Goal: Task Accomplishment & Management: Manage account settings

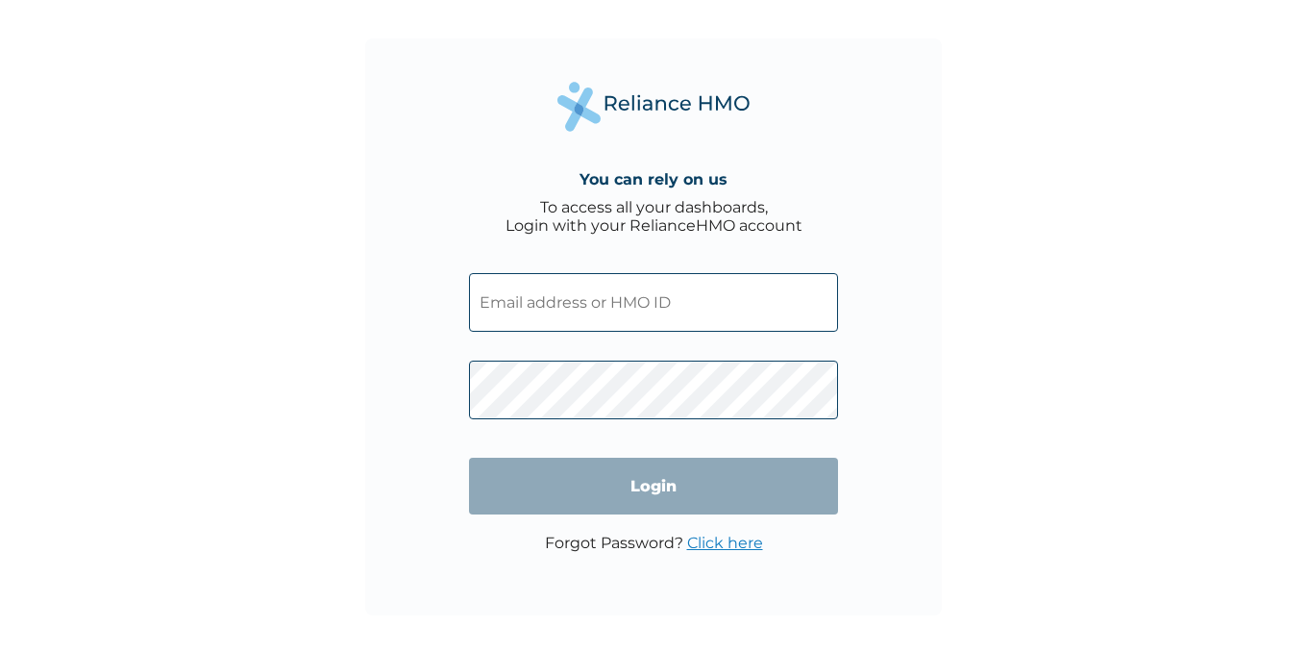
type input "nwagbanigloria@gmail.com"
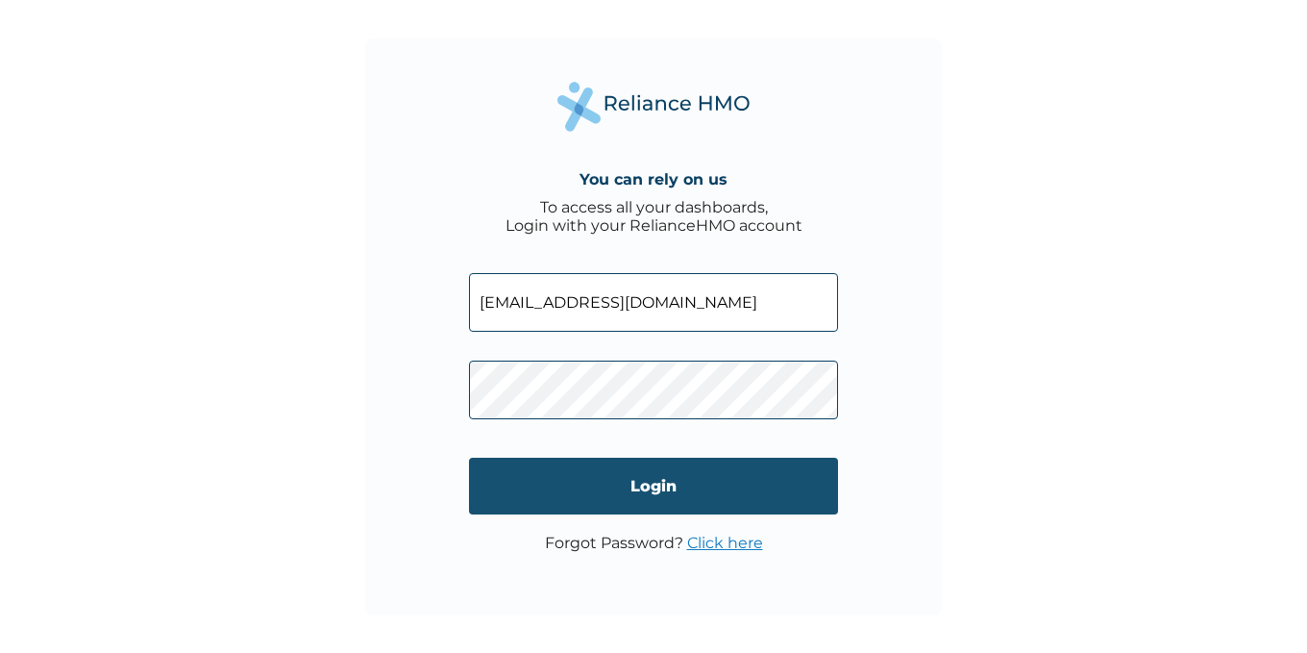
click at [581, 492] on input "Login" at bounding box center [653, 485] width 369 height 57
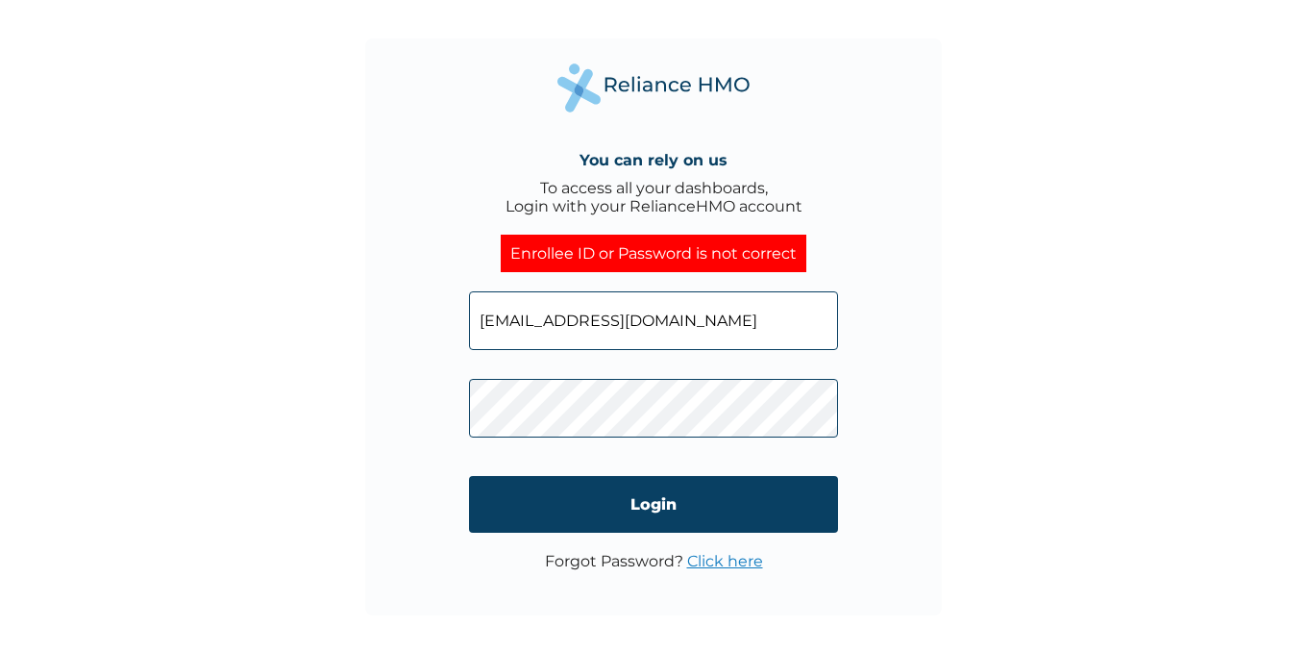
click at [696, 322] on input "nwagbanigloria@gmail.com" at bounding box center [653, 320] width 369 height 59
click at [697, 562] on link "Click here" at bounding box center [725, 561] width 76 height 18
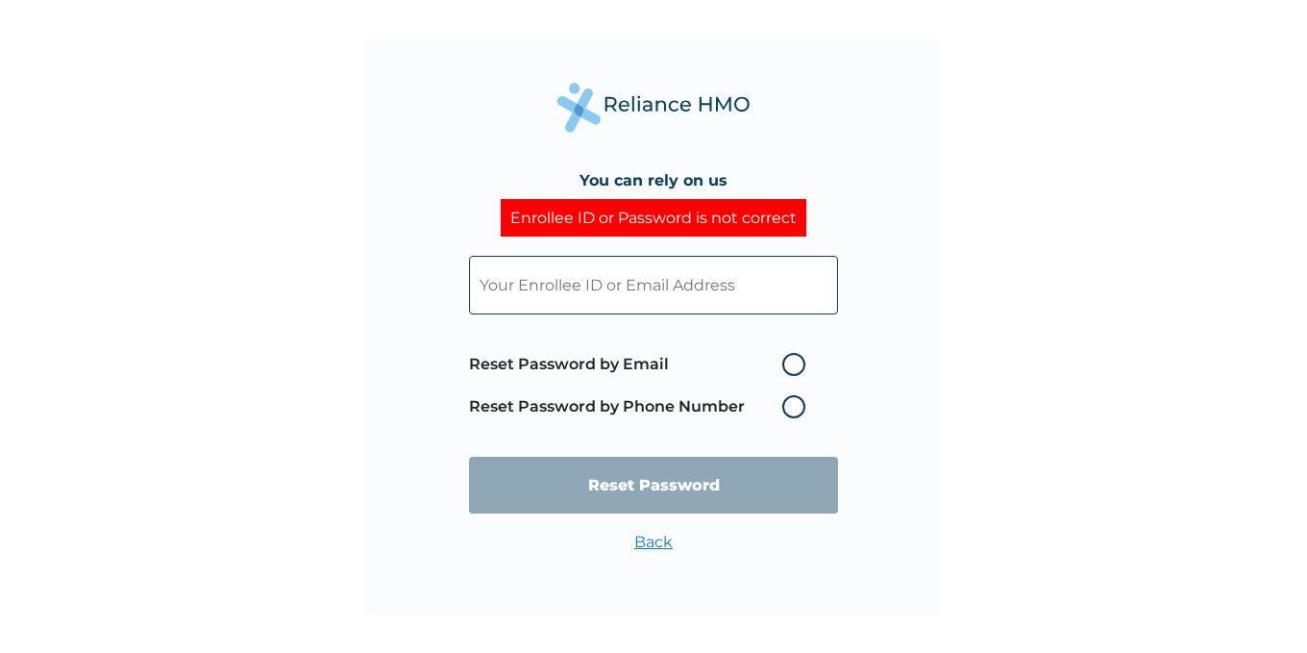
click at [785, 366] on label "Reset Password by Email" at bounding box center [642, 364] width 346 height 23
click at [785, 366] on input "Reset Password by Email" at bounding box center [770, 364] width 31 height 31
radio input "true"
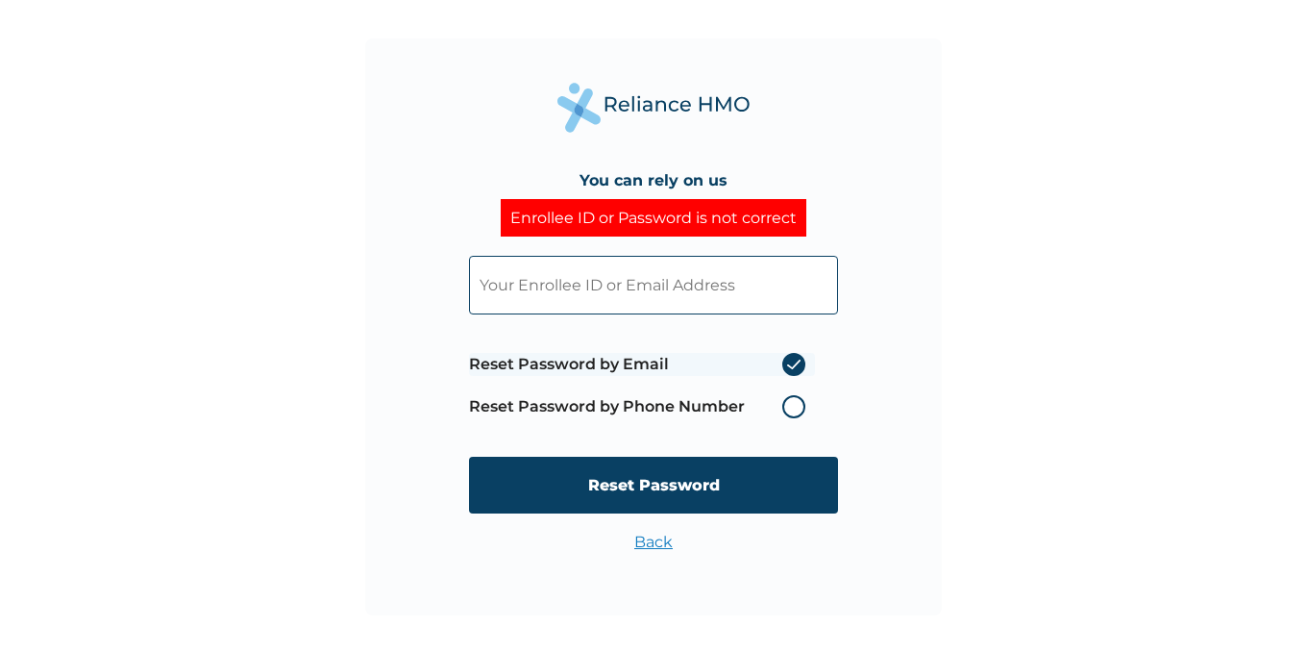
click at [670, 289] on input "text" at bounding box center [653, 285] width 369 height 59
type input "nwagbanigloria@gmail.com"
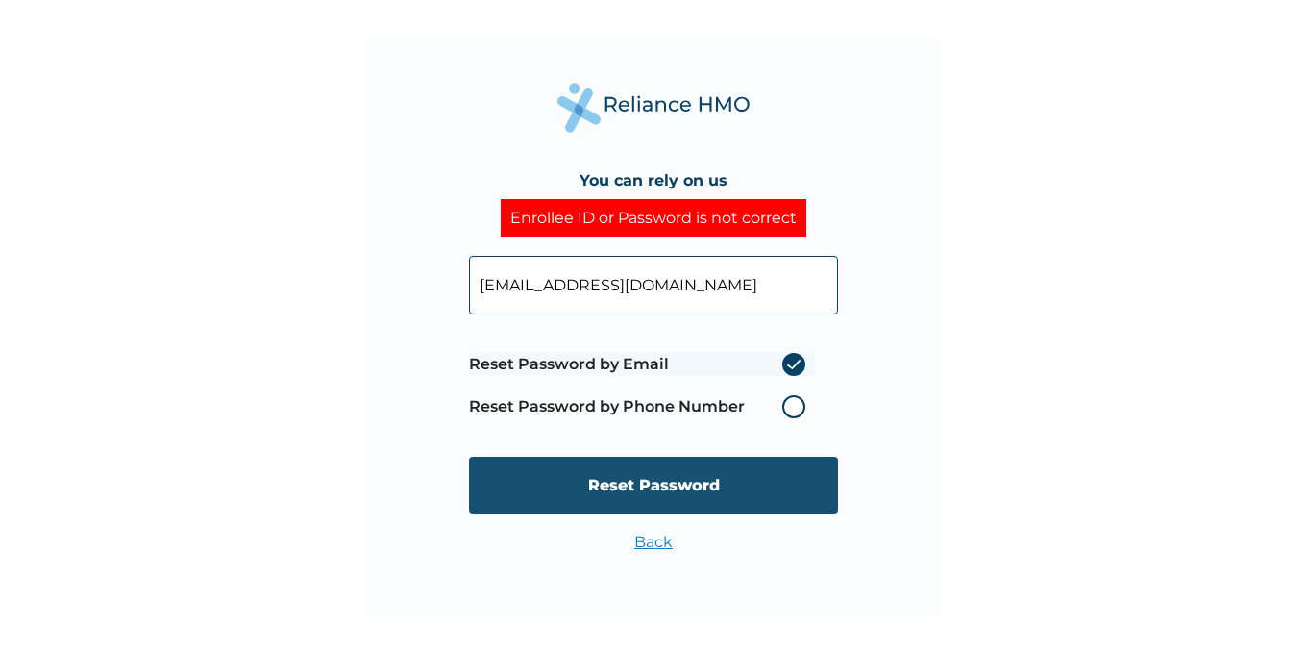
click at [657, 480] on input "Reset Password" at bounding box center [653, 484] width 369 height 57
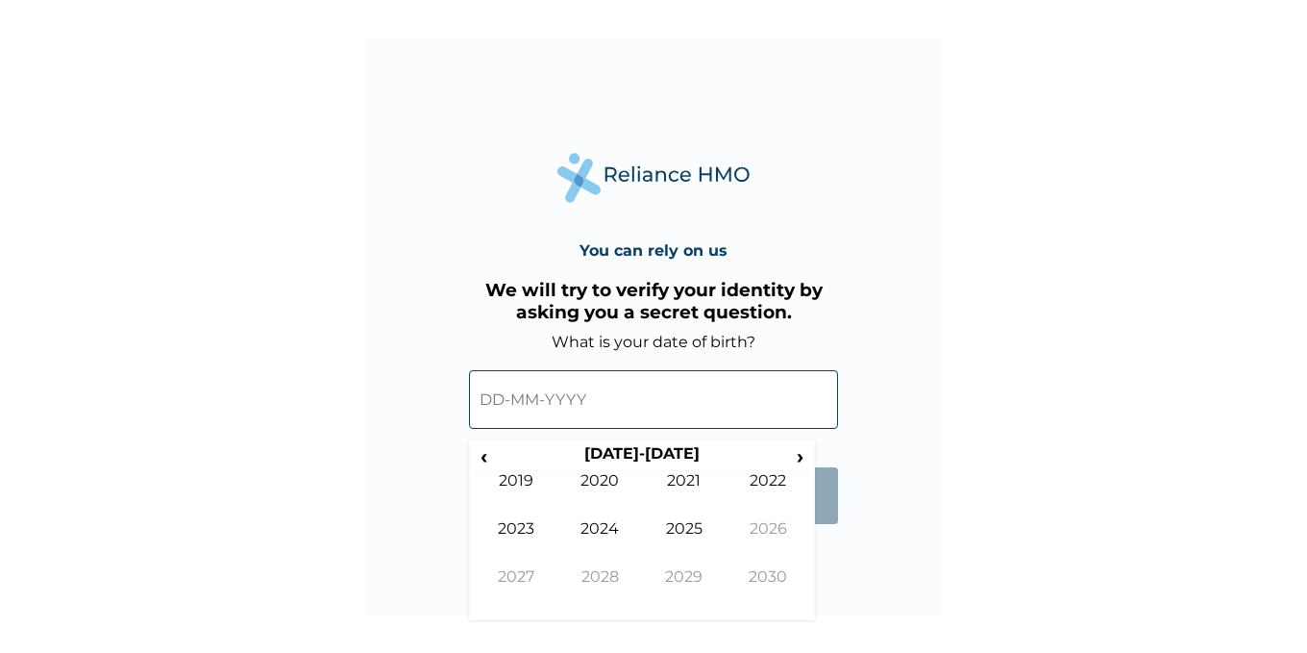
click at [562, 402] on input "text" at bounding box center [653, 399] width 369 height 59
click at [489, 453] on span "‹" at bounding box center [484, 456] width 20 height 24
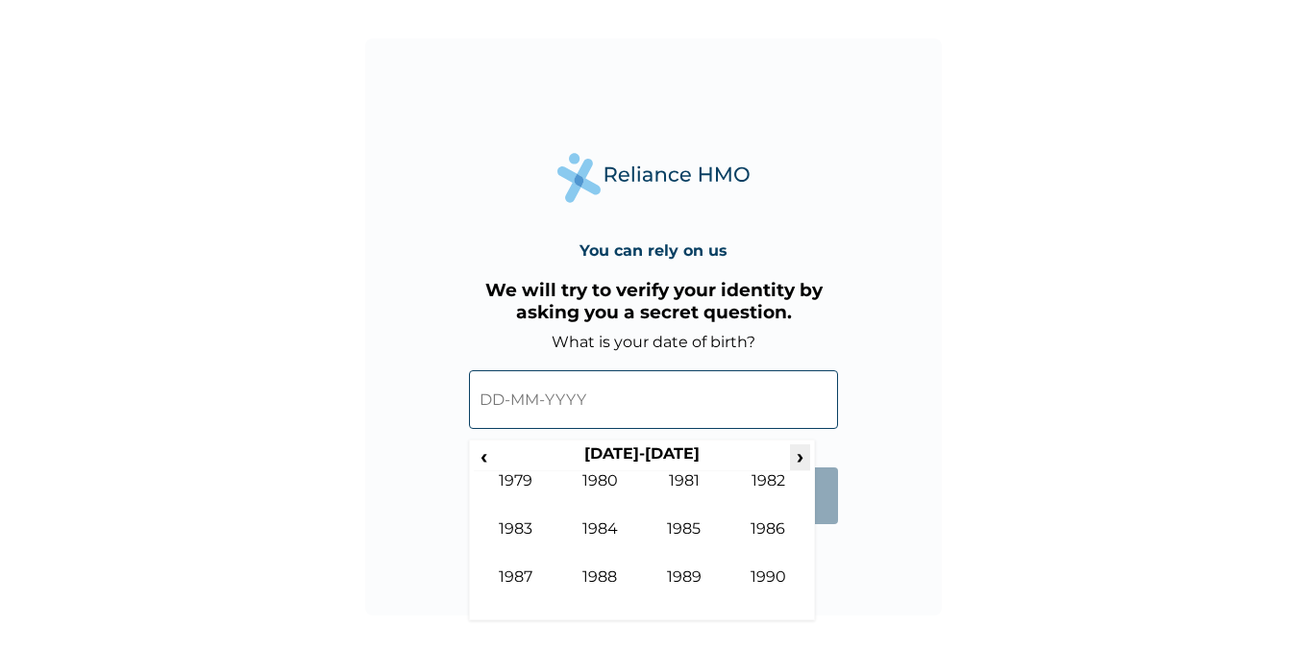
click at [802, 459] on span "›" at bounding box center [800, 456] width 21 height 24
click at [766, 538] on td "1996" at bounding box center [769, 543] width 85 height 48
click at [685, 529] on td "Jul" at bounding box center [684, 543] width 85 height 48
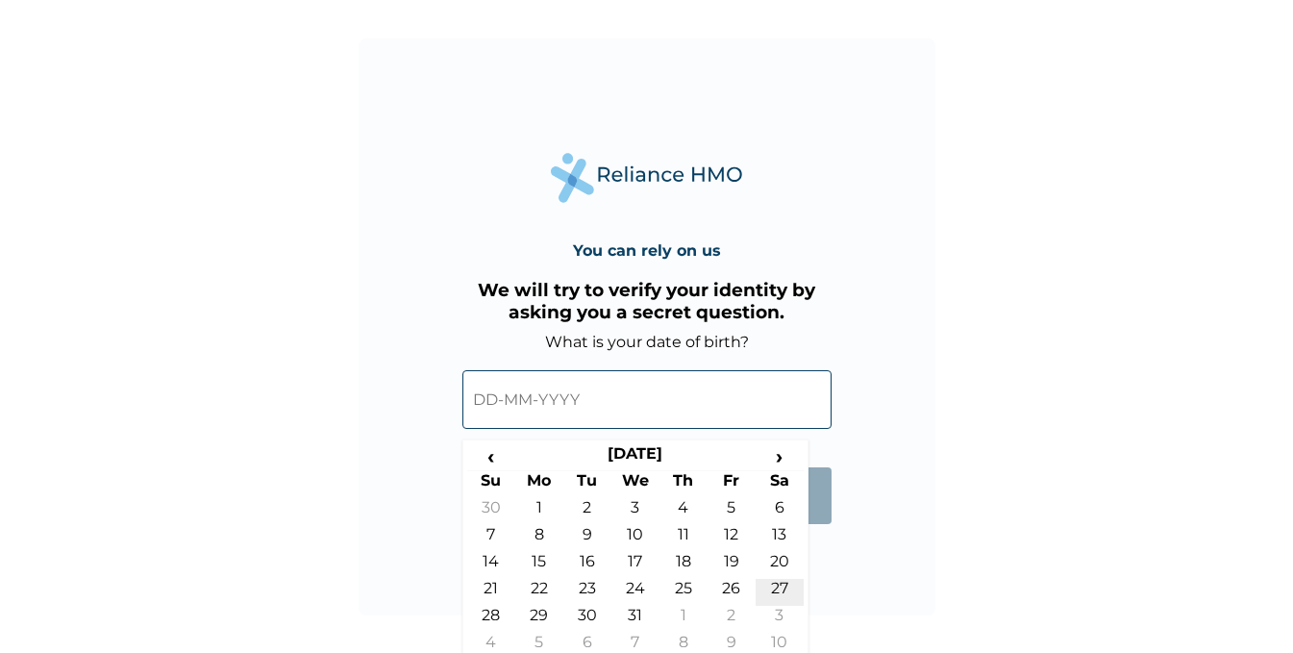
click at [774, 586] on td "27" at bounding box center [779, 592] width 48 height 27
type input "27-07-1996"
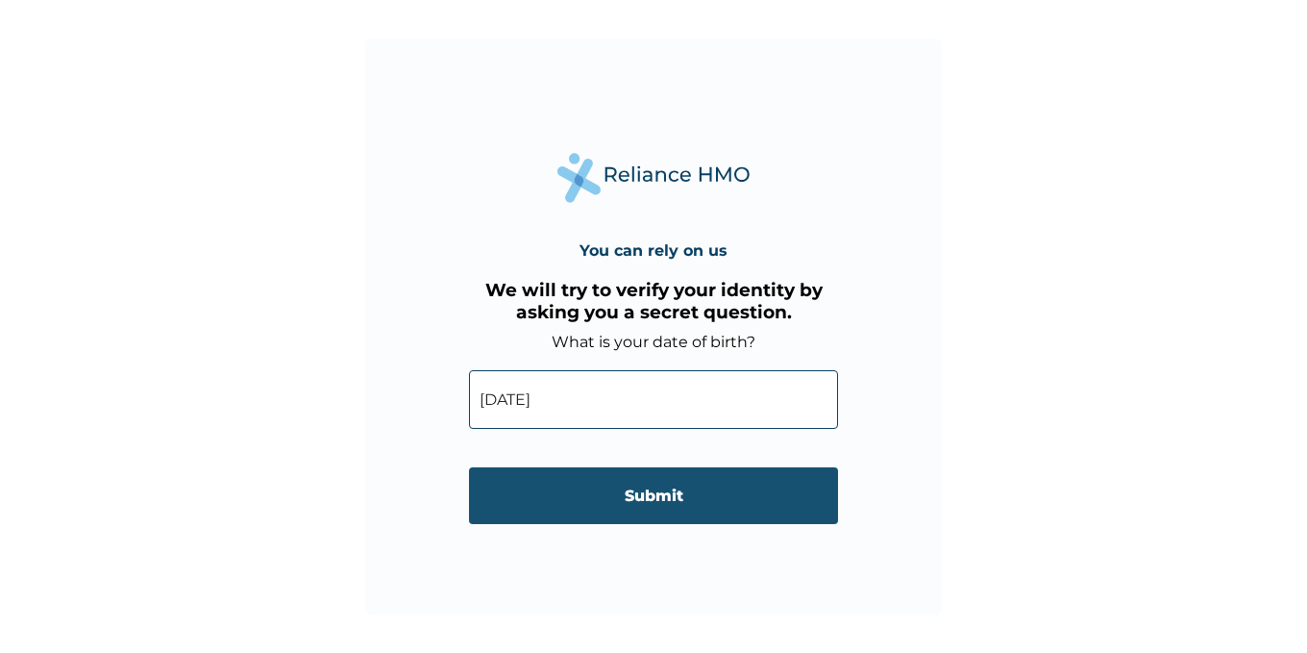
click at [657, 479] on input "Submit" at bounding box center [653, 495] width 369 height 57
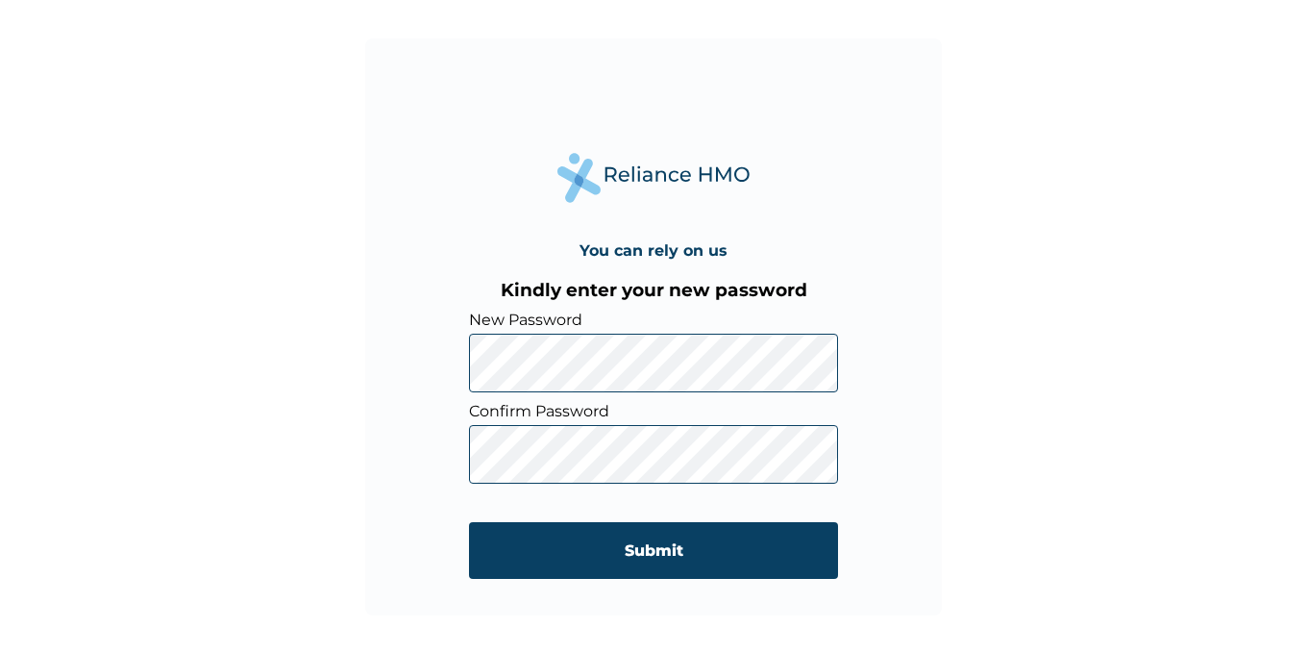
click at [434, 489] on div "You can rely on us Kindly enter your new password New Password Confirm Password…" at bounding box center [653, 326] width 577 height 577
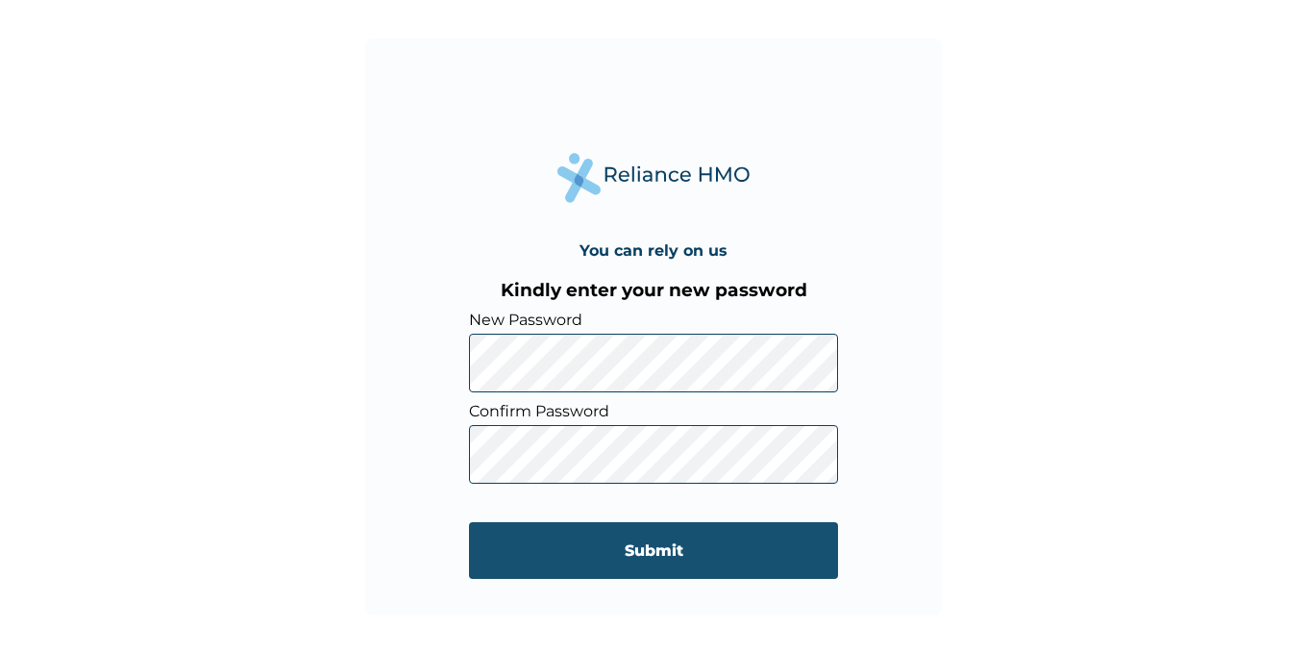
click at [595, 556] on input "Submit" at bounding box center [653, 550] width 369 height 57
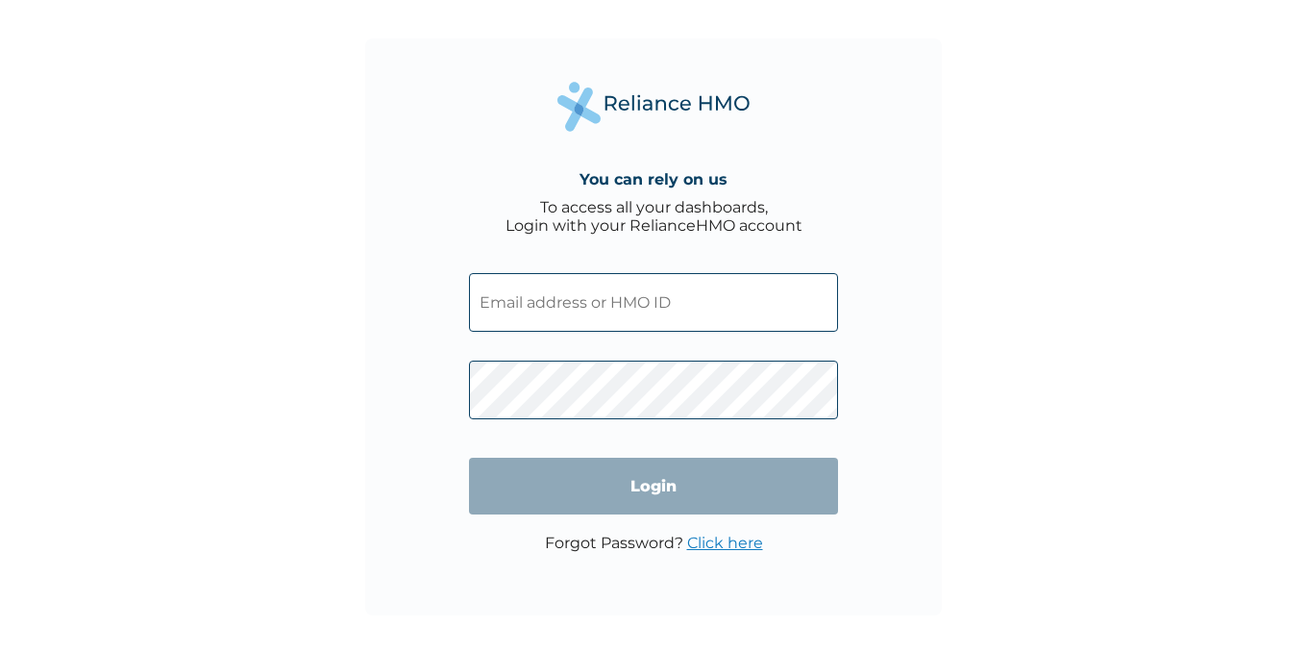
type input "nwagbanigloria@gmail.com"
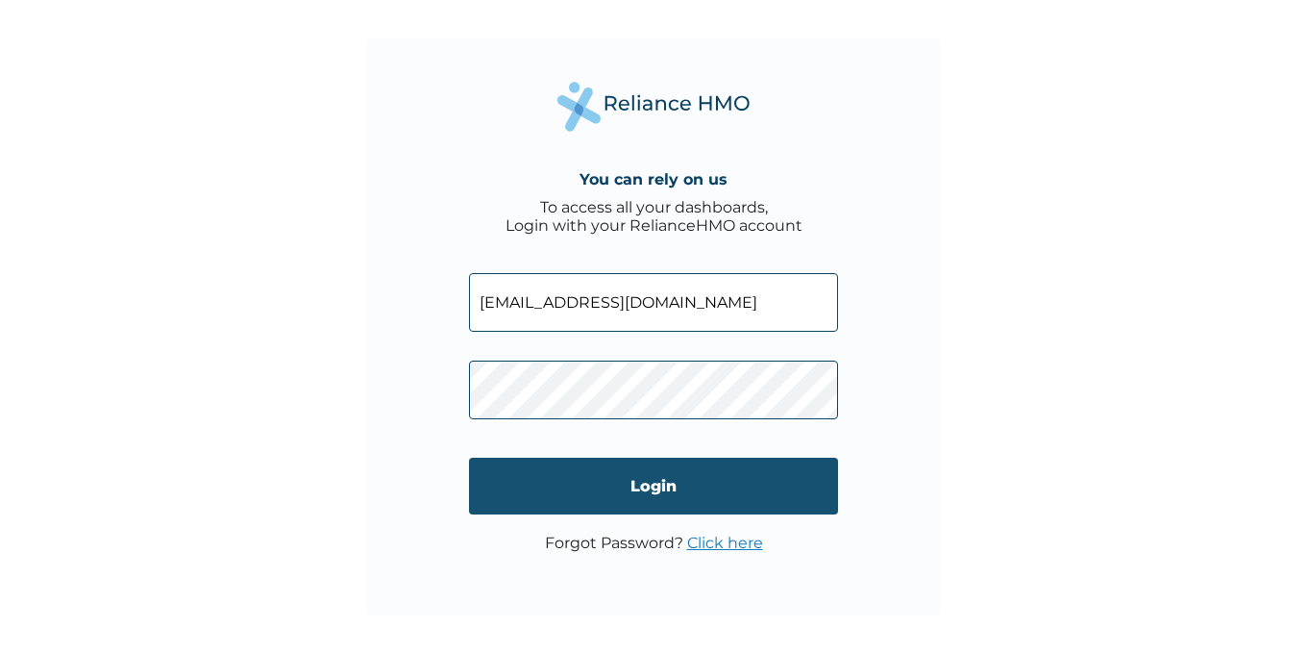
click at [626, 479] on input "Login" at bounding box center [653, 485] width 369 height 57
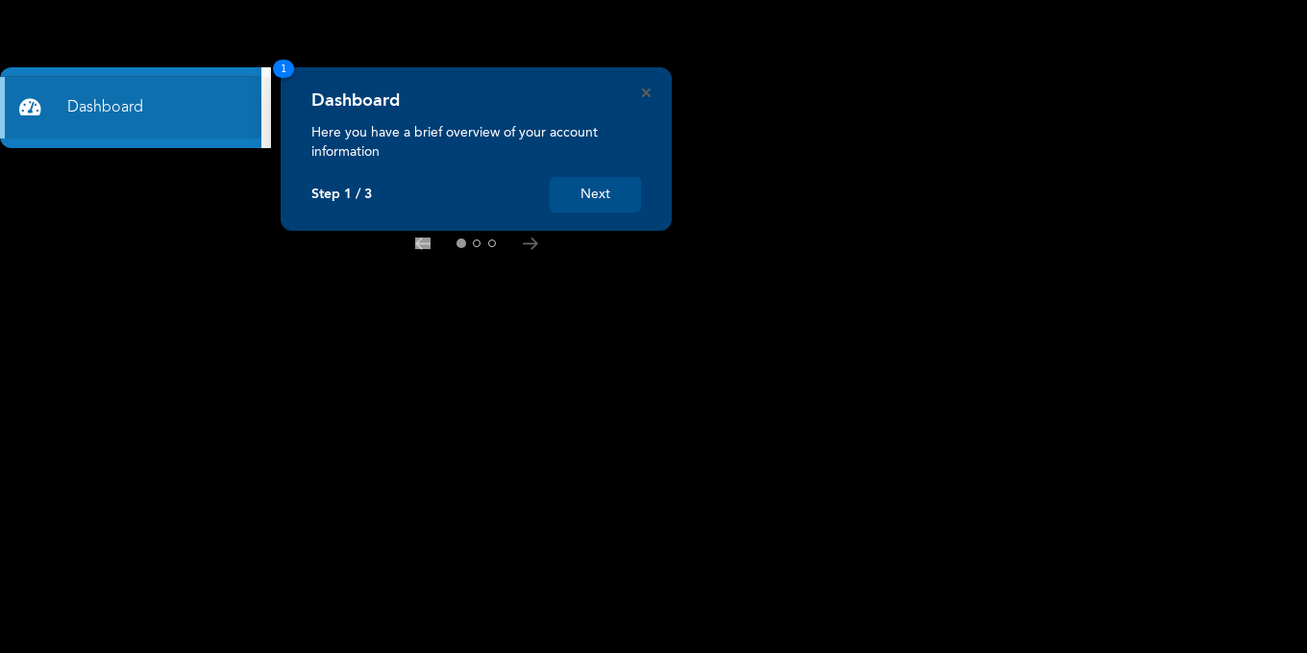
click at [640, 95] on div "Dashboard" at bounding box center [476, 106] width 330 height 33
click at [645, 88] on icon "Close" at bounding box center [646, 92] width 9 height 9
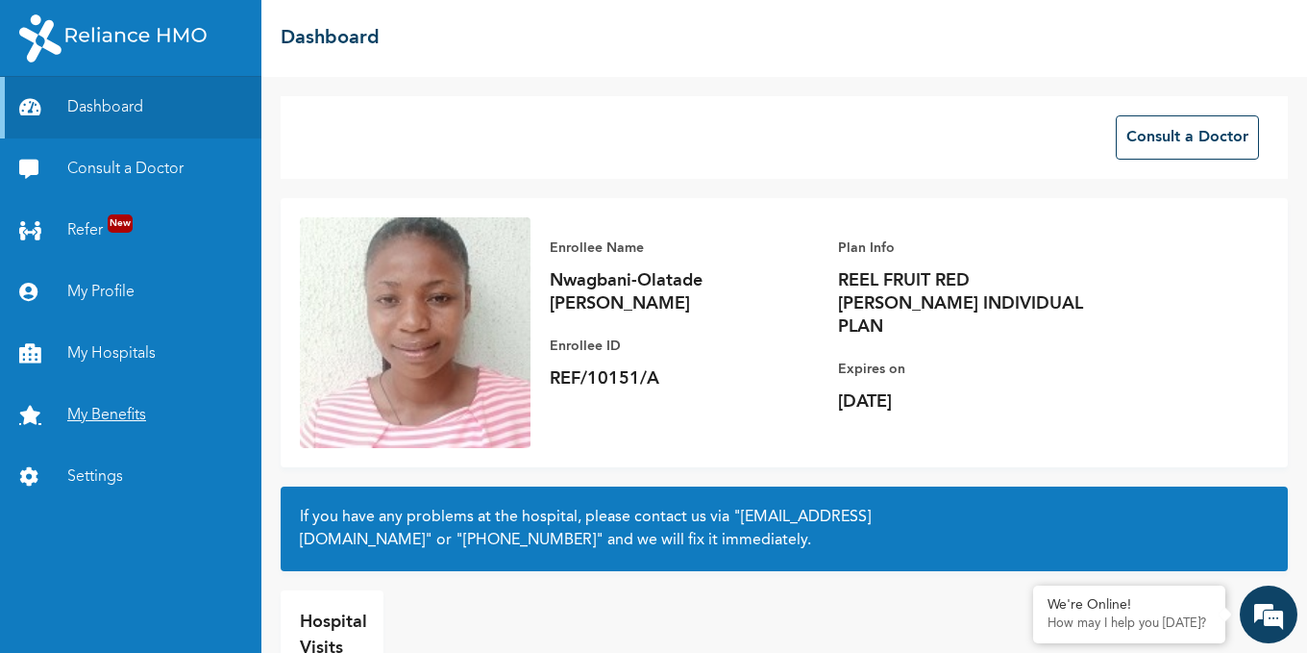
click at [86, 419] on link "My Benefits" at bounding box center [130, 415] width 261 height 62
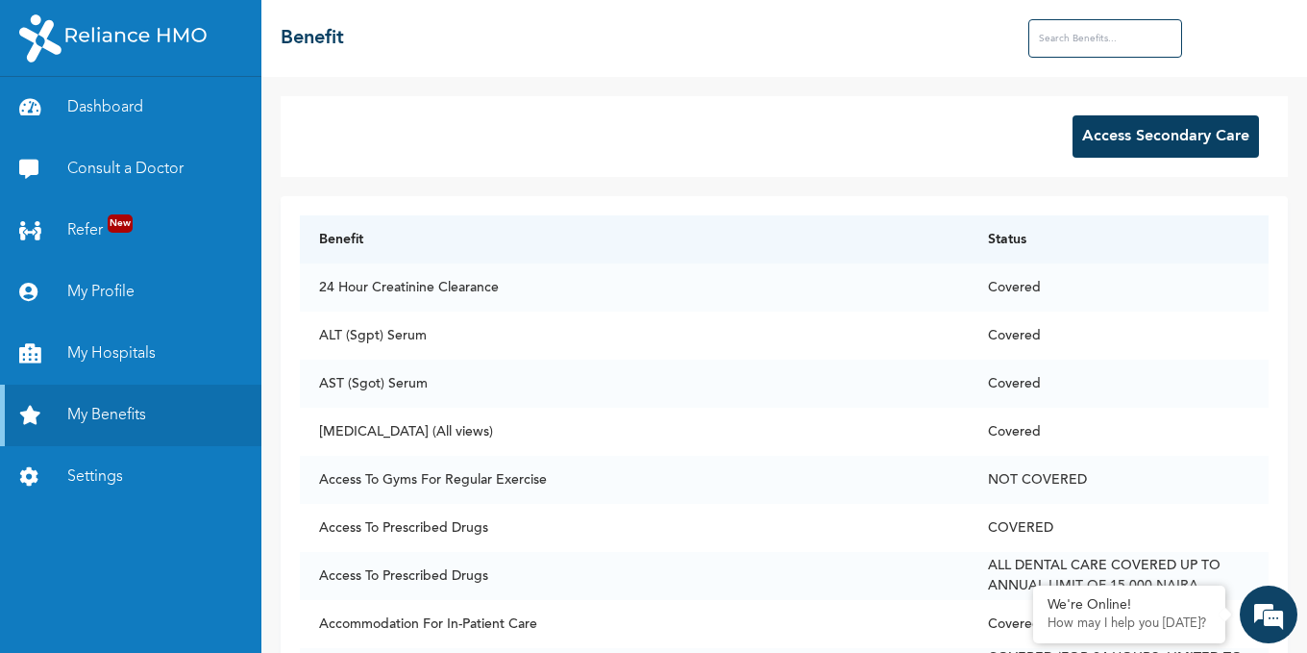
click at [1151, 140] on button "Access Secondary Care" at bounding box center [1165, 136] width 186 height 42
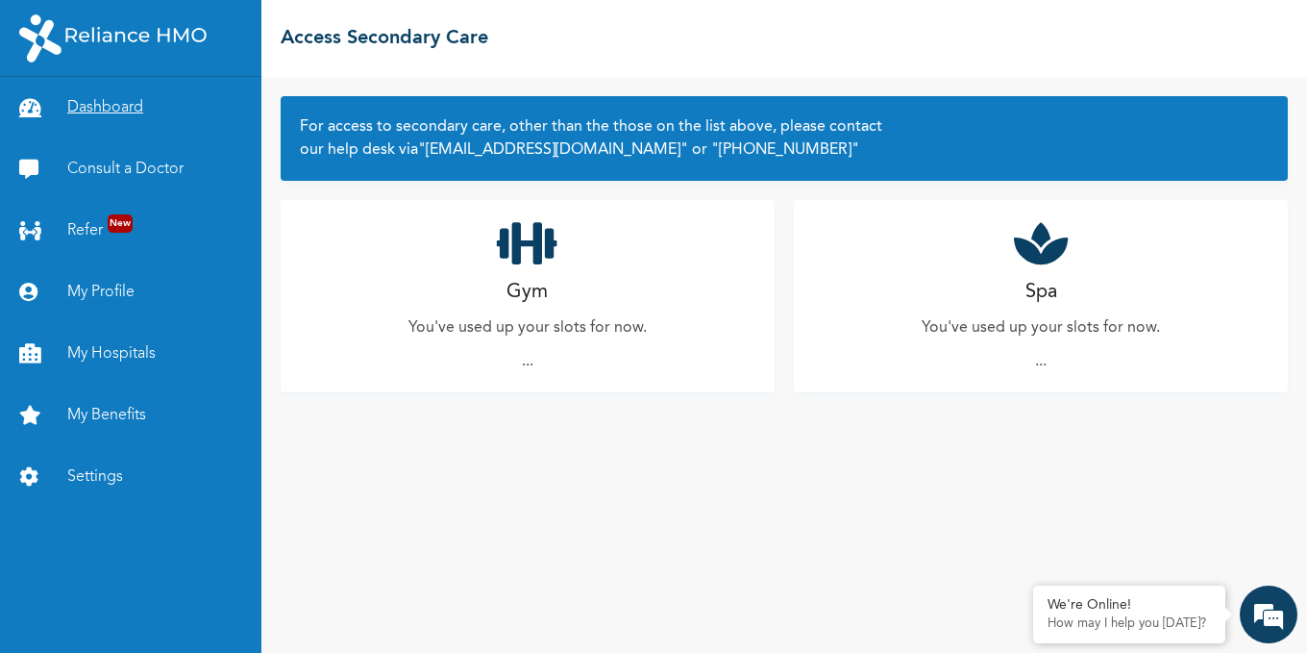
click at [99, 111] on link "Dashboard" at bounding box center [130, 108] width 261 height 62
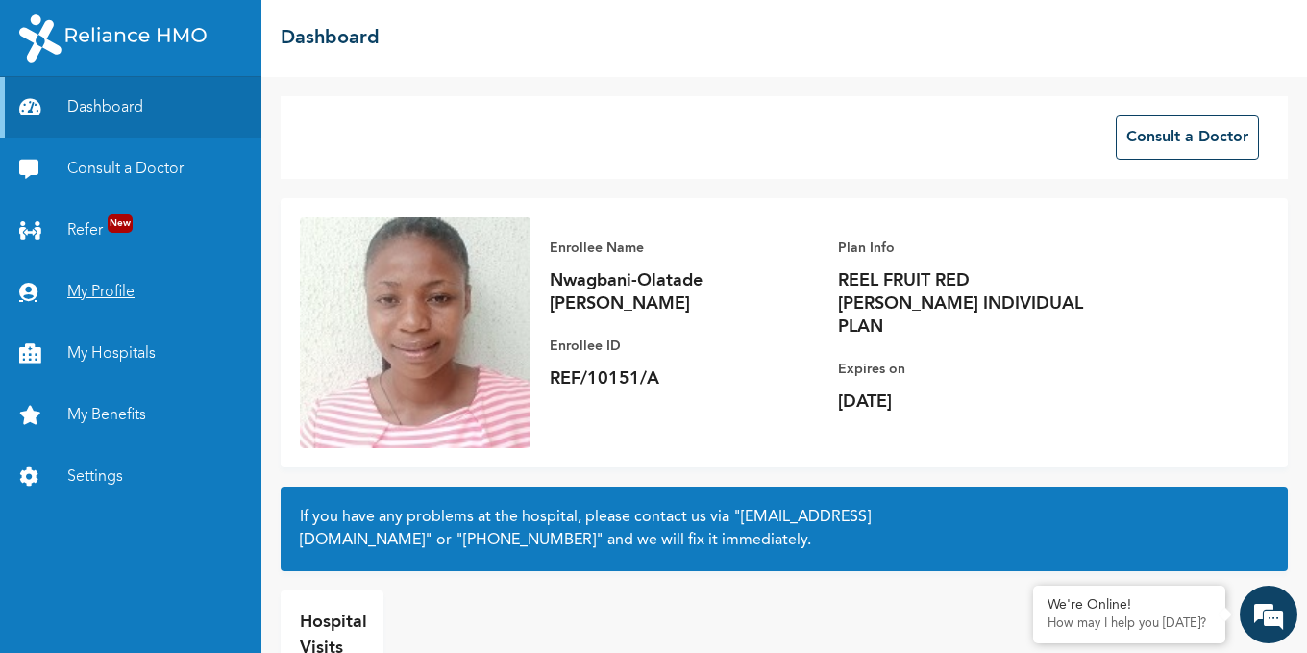
click at [81, 296] on link "My Profile" at bounding box center [130, 292] width 261 height 62
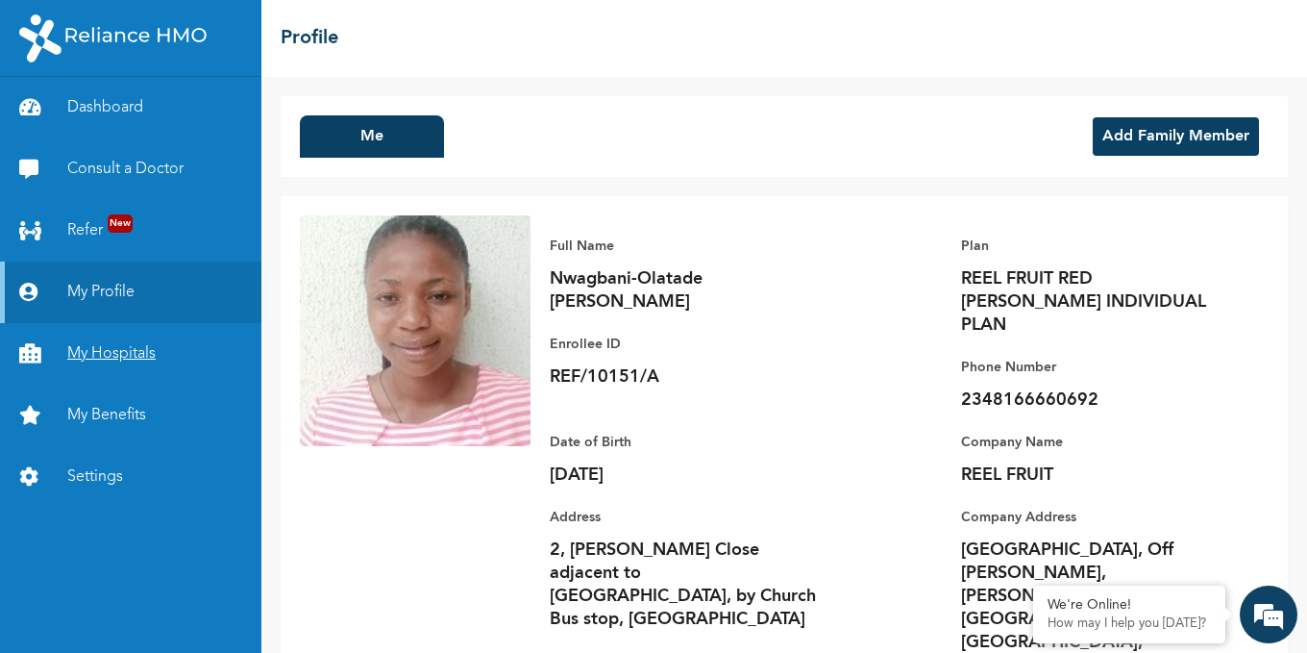
click at [95, 349] on link "My Hospitals" at bounding box center [130, 354] width 261 height 62
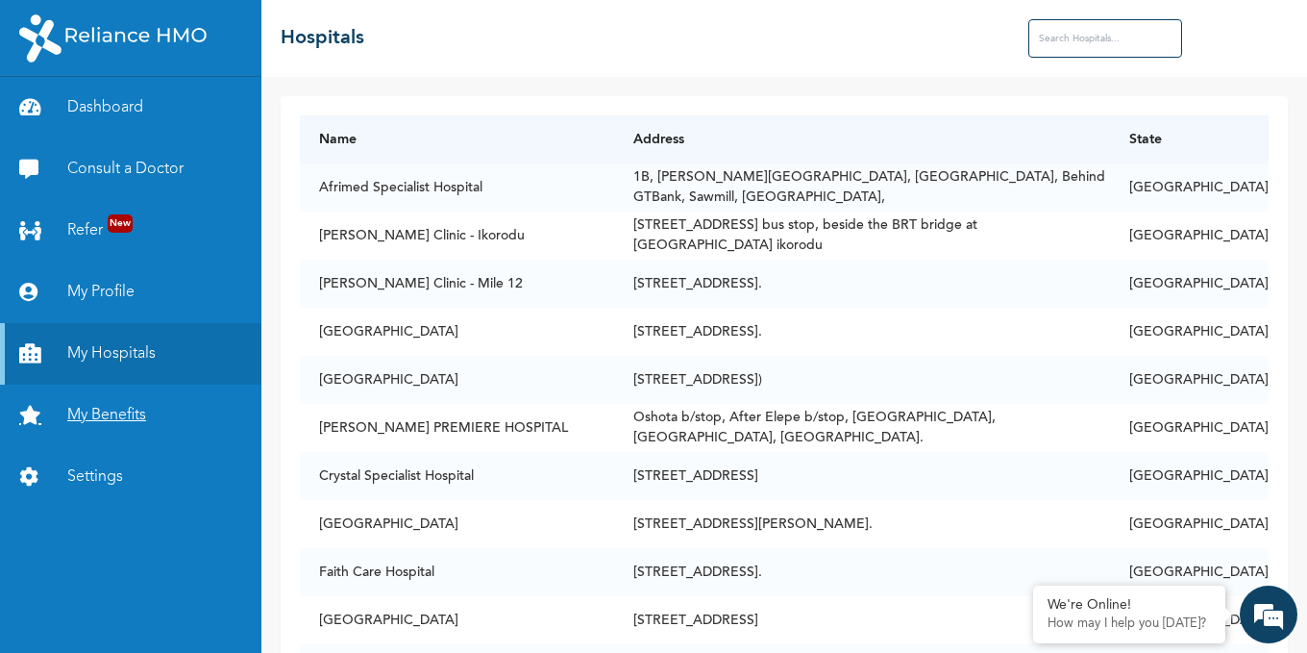
click at [104, 412] on link "My Benefits" at bounding box center [130, 415] width 261 height 62
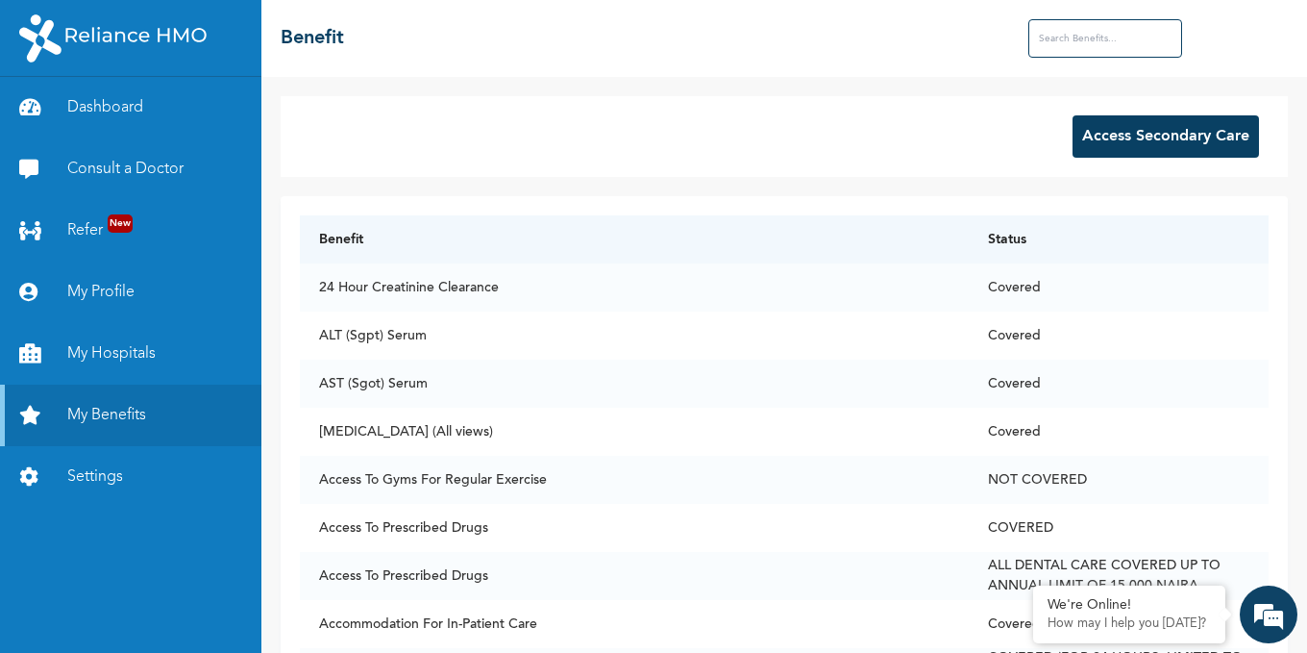
click at [1135, 37] on input "text" at bounding box center [1105, 38] width 154 height 38
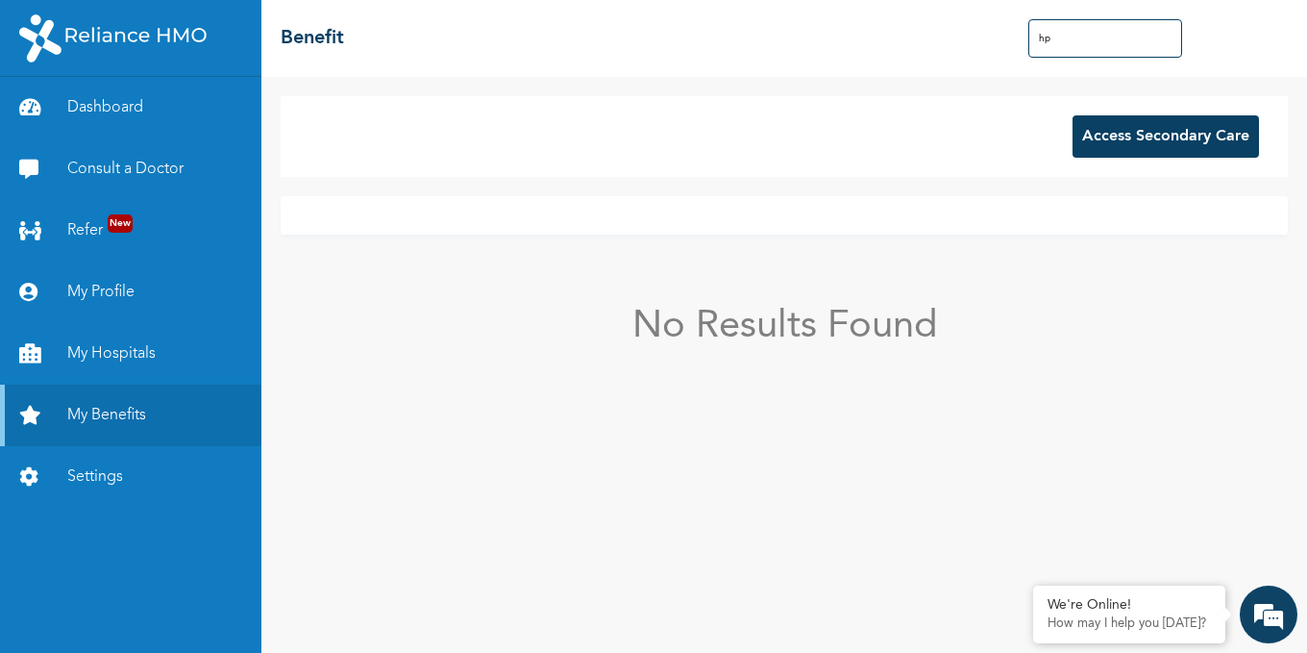
type input "h"
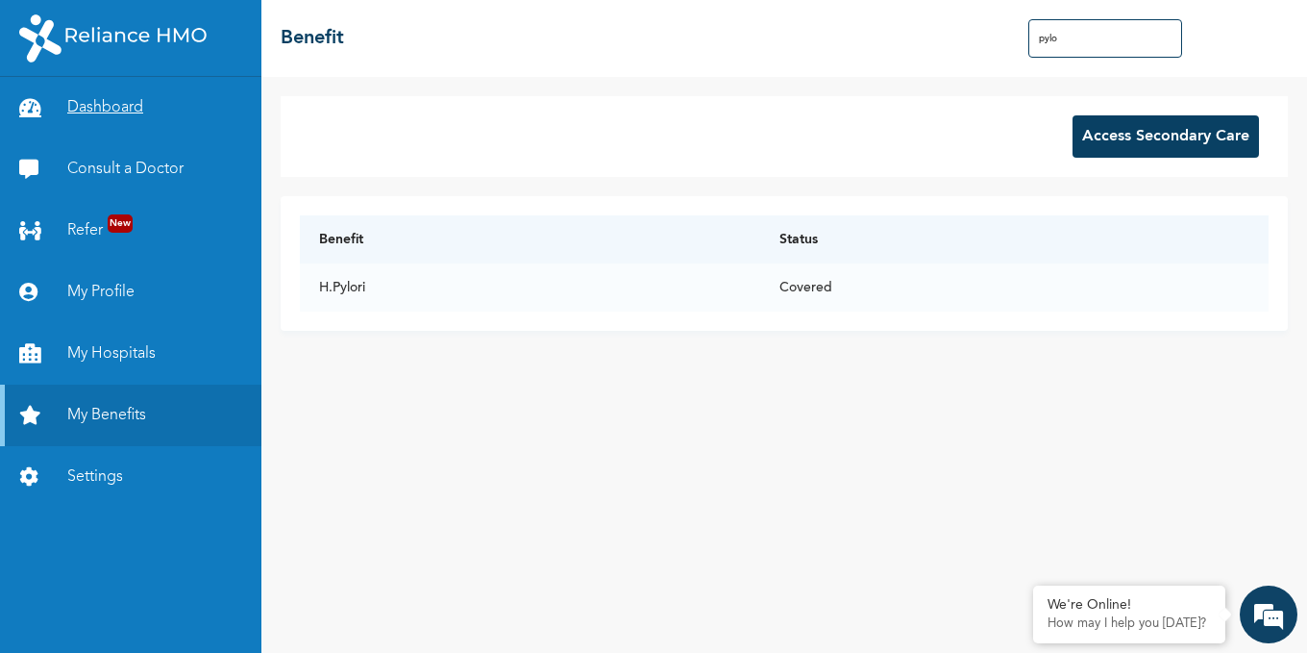
type input "pylo"
click at [140, 113] on link "Dashboard" at bounding box center [130, 108] width 261 height 62
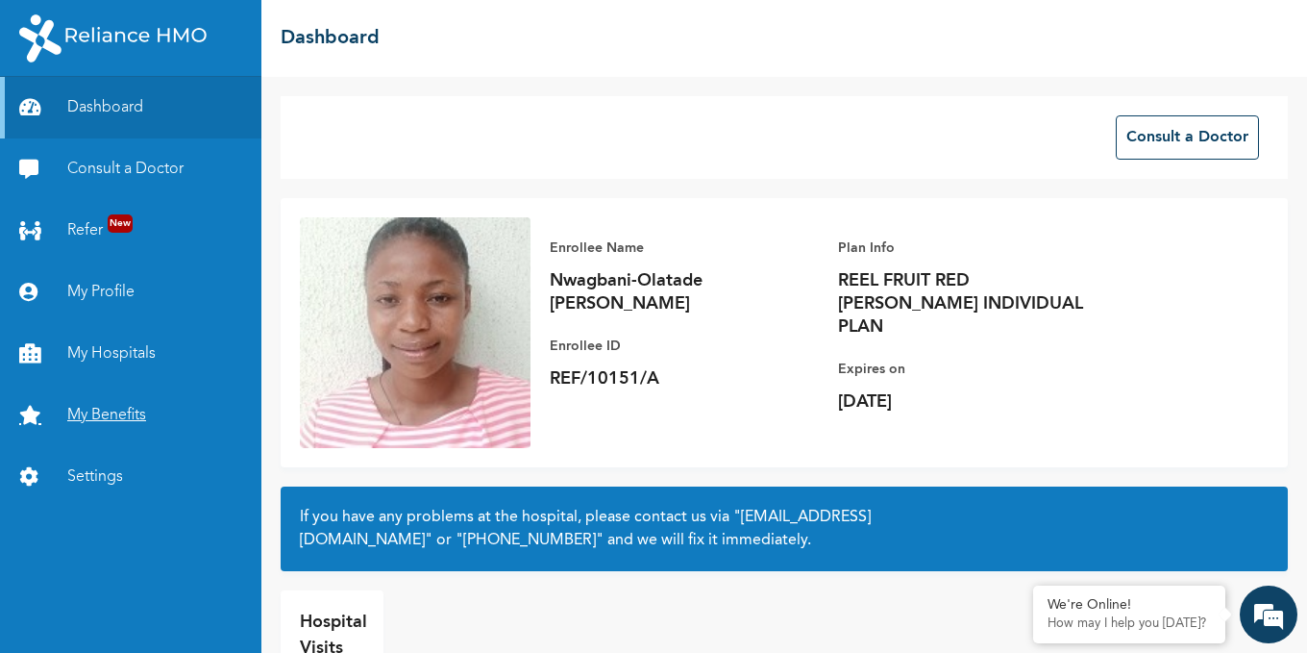
click at [88, 426] on link "My Benefits" at bounding box center [130, 415] width 261 height 62
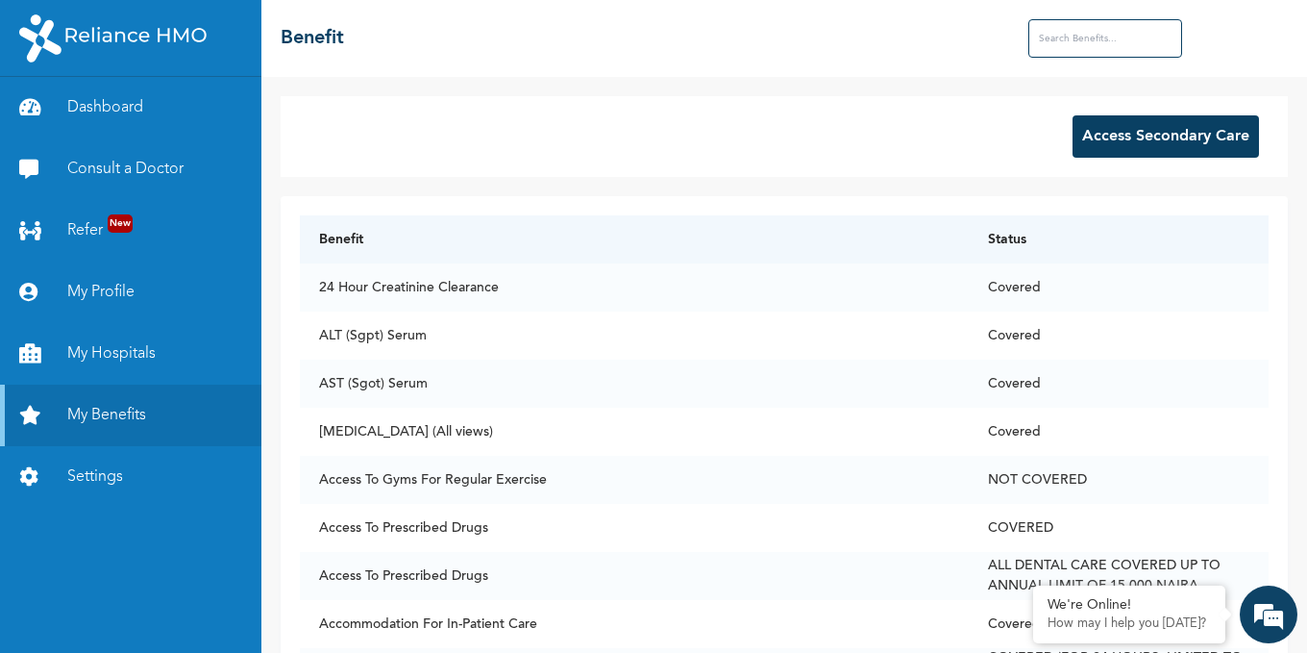
click at [1056, 45] on input "text" at bounding box center [1105, 38] width 154 height 38
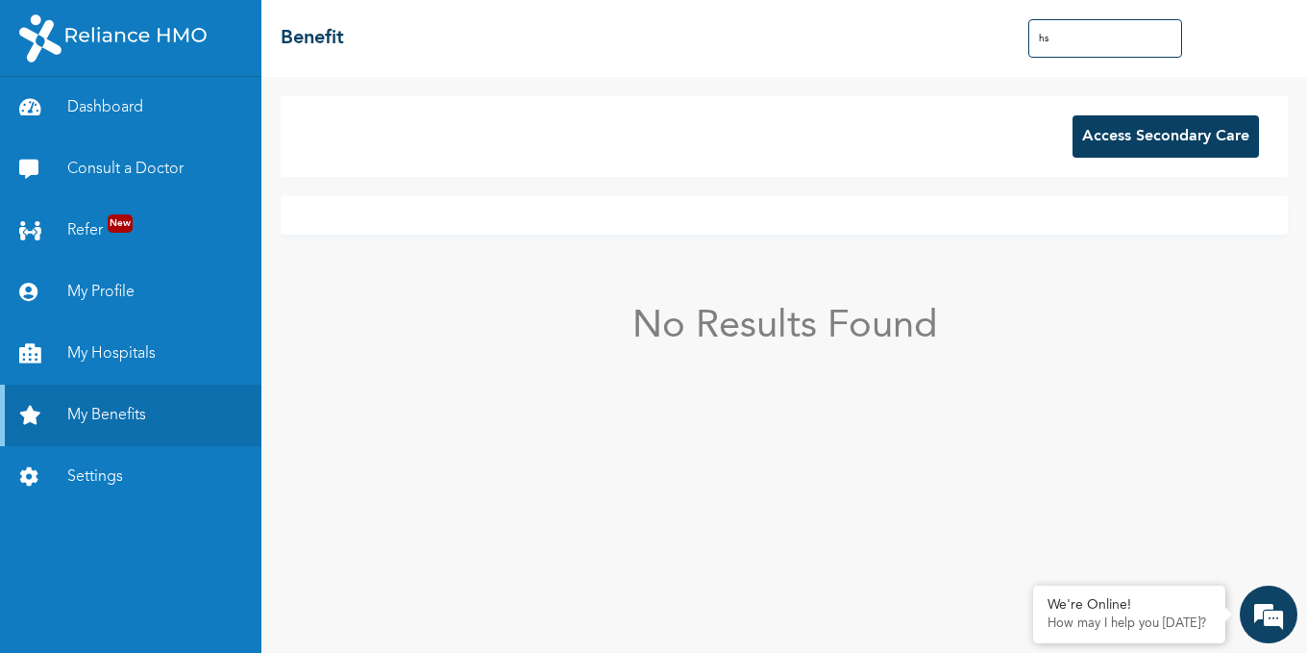
type input "hs"
click at [90, 107] on link "Dashboard" at bounding box center [130, 108] width 261 height 62
